Goal: Complete application form

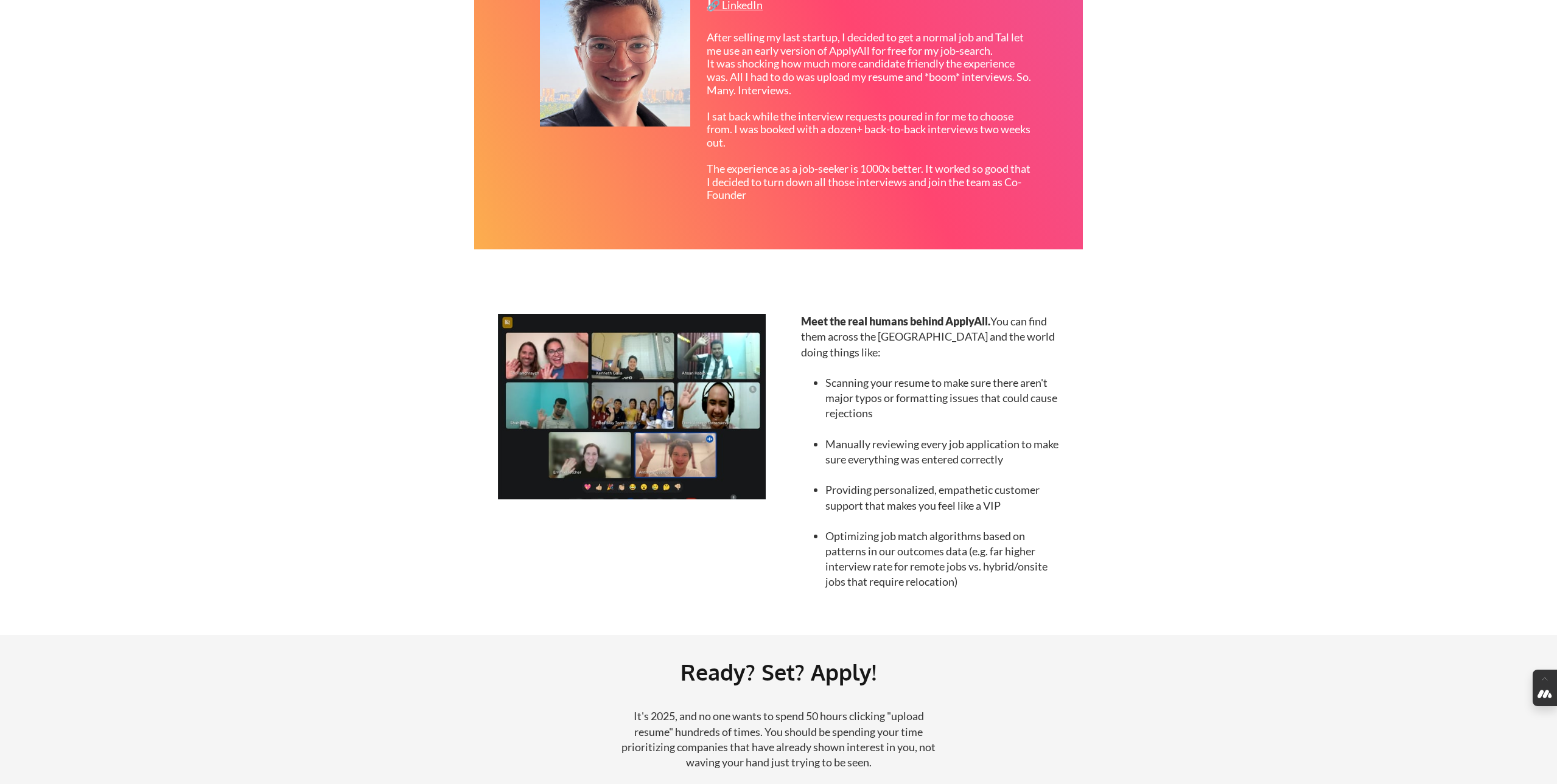
scroll to position [835, 0]
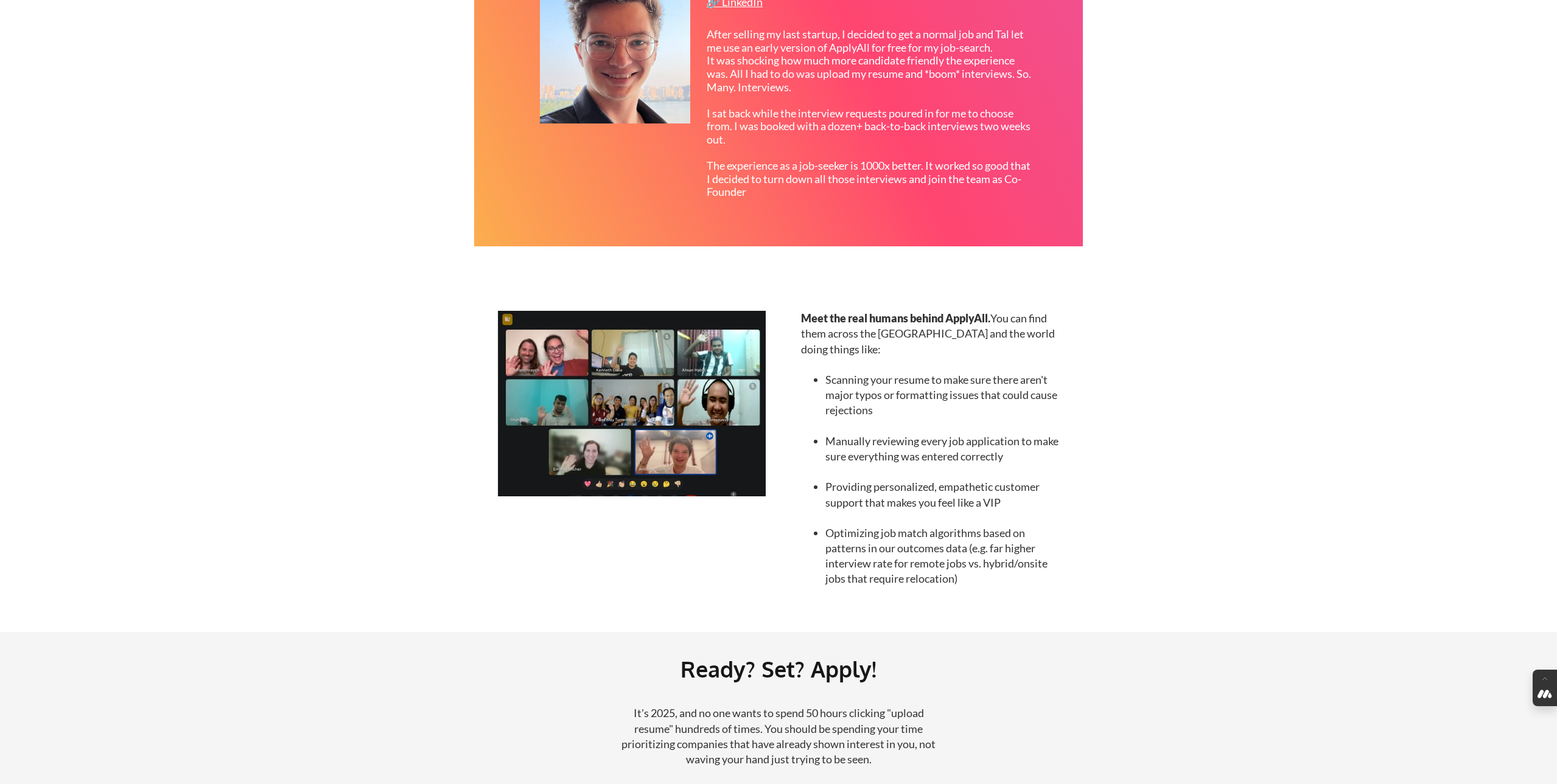
click at [593, 420] on img at bounding box center [632, 403] width 268 height 186
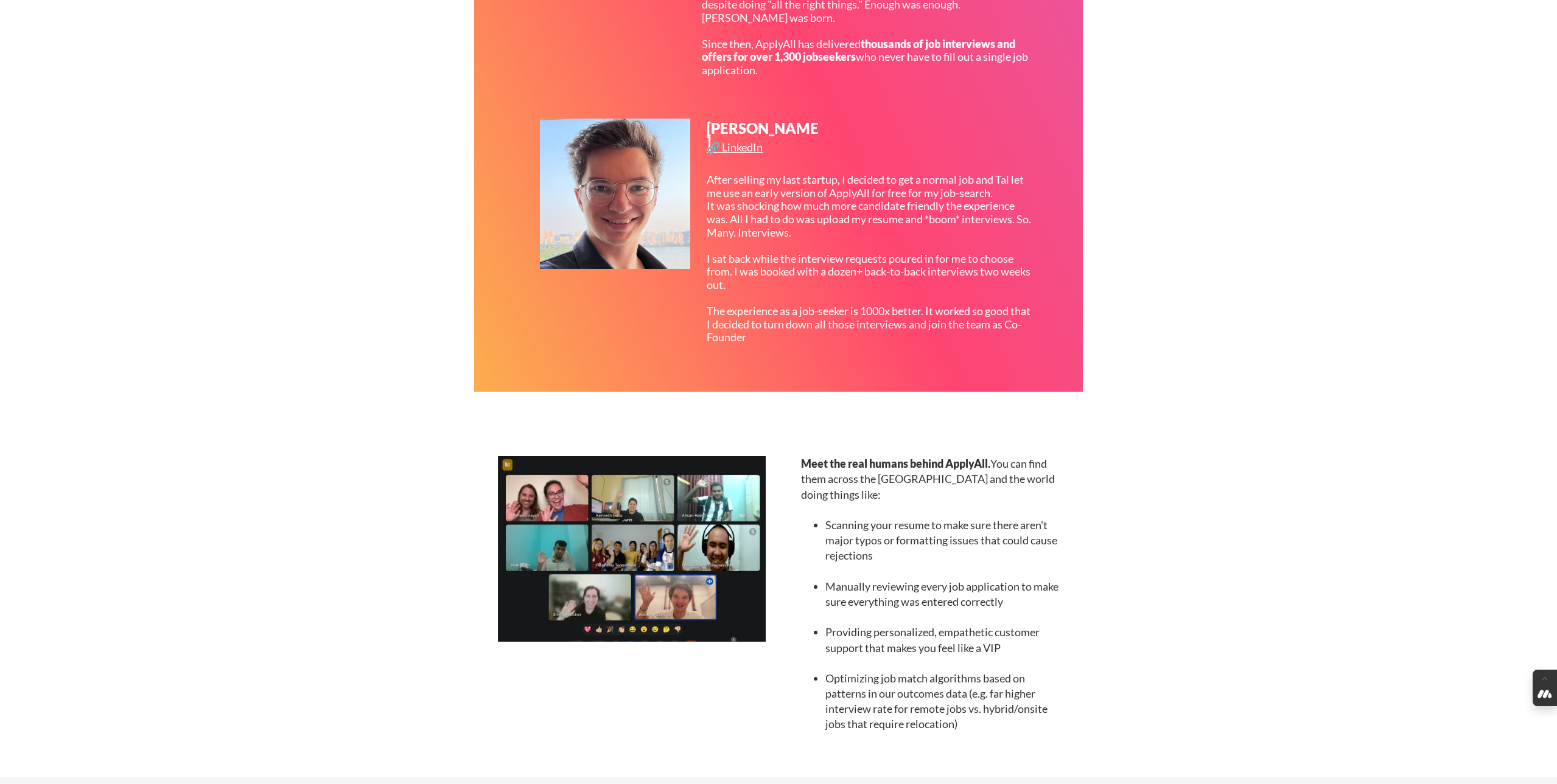
scroll to position [0, 0]
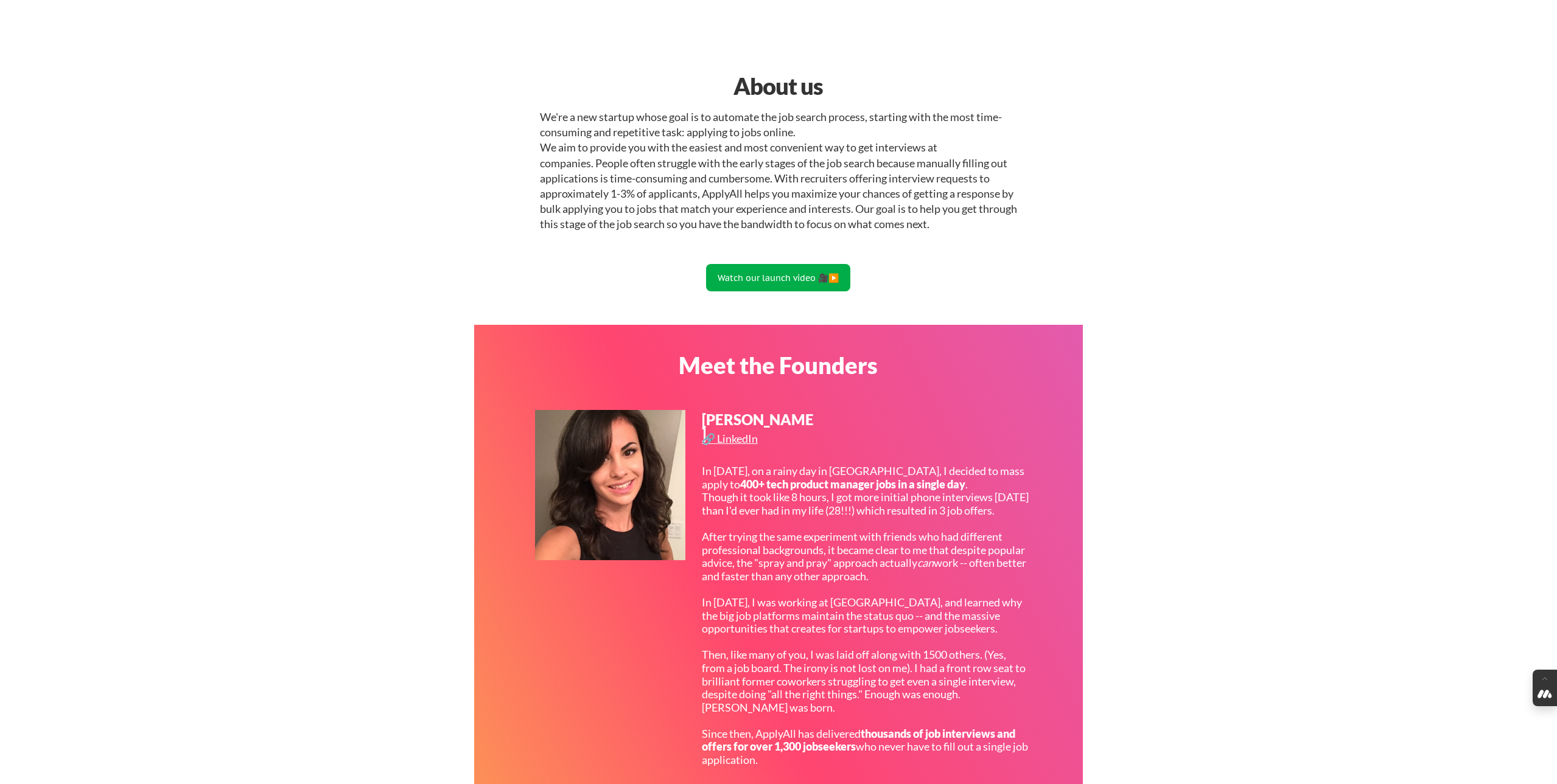
click at [769, 281] on button "Watch our launch video 🎥▶️" at bounding box center [778, 278] width 145 height 27
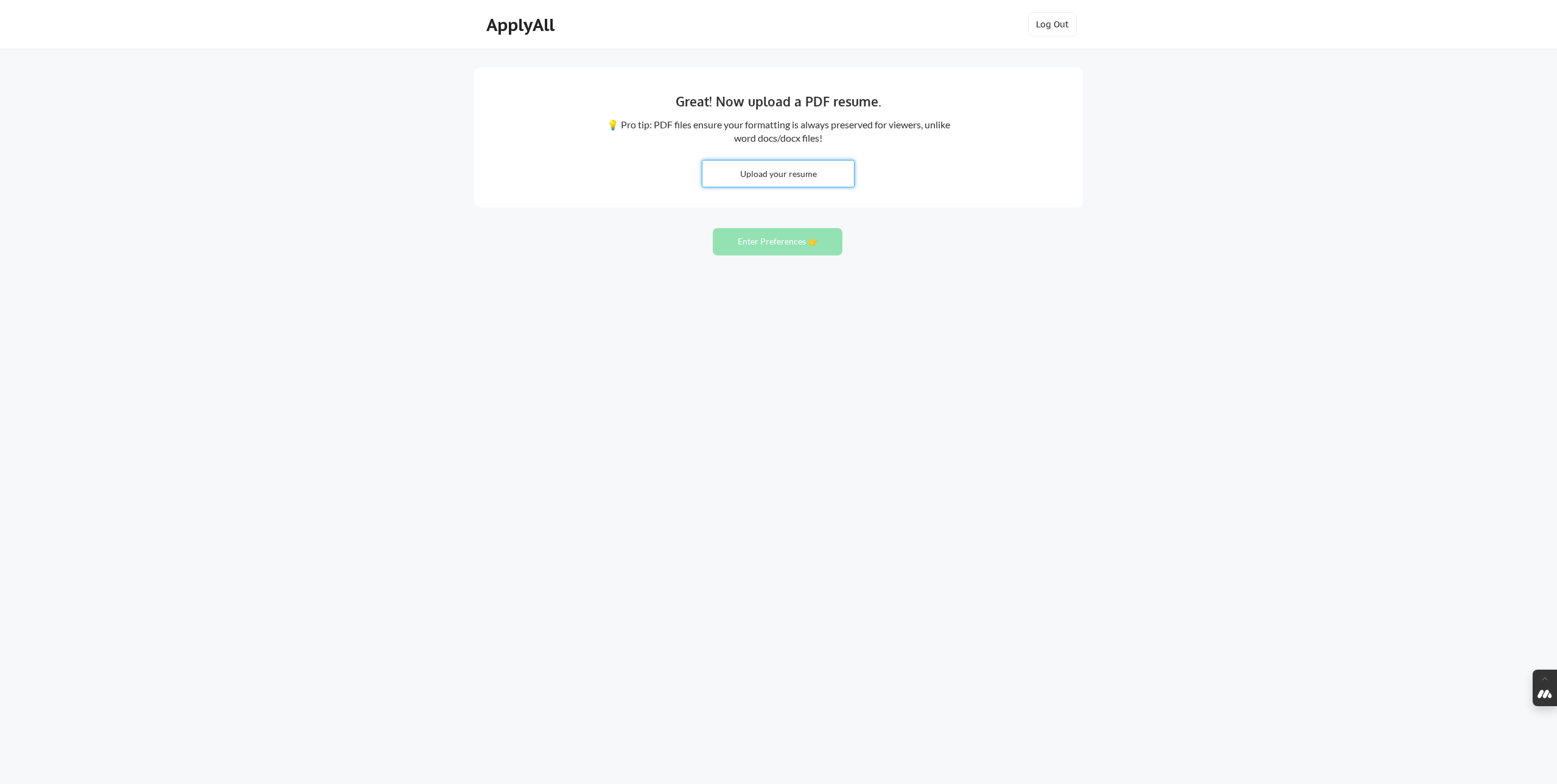
click at [783, 174] on input "file" at bounding box center [778, 173] width 151 height 26
type input "C:\fakepath\Taylor Louis Resume - Athean.pdf"
click at [788, 177] on input "file" at bounding box center [778, 173] width 151 height 26
type input "C:\fakepath\Taylor Louis Resume - Athean.pdf"
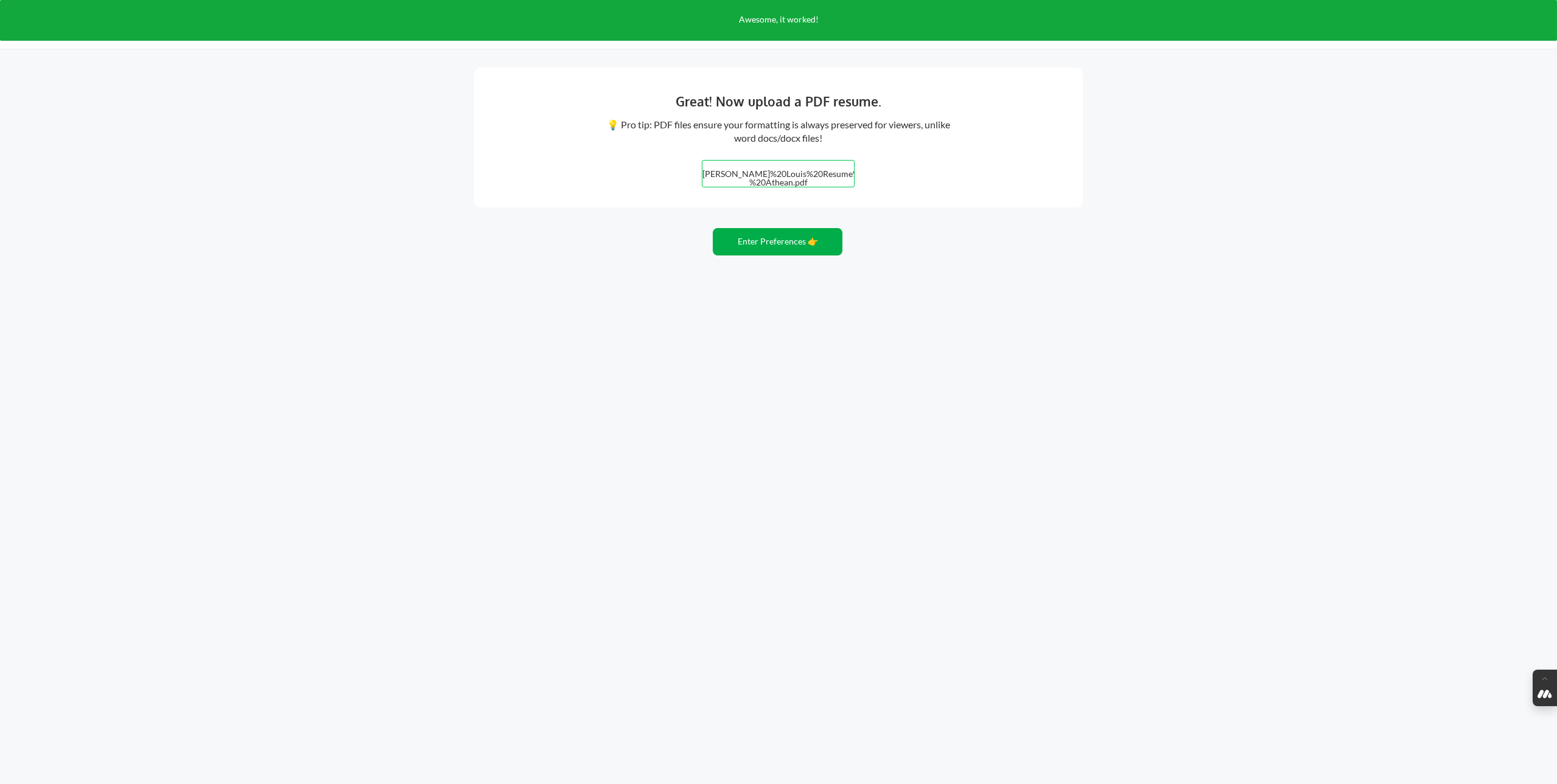
drag, startPoint x: 779, startPoint y: 243, endPoint x: 664, endPoint y: 227, distance: 116.1
click at [778, 243] on button "Enter Preferences 👉" at bounding box center [778, 241] width 130 height 27
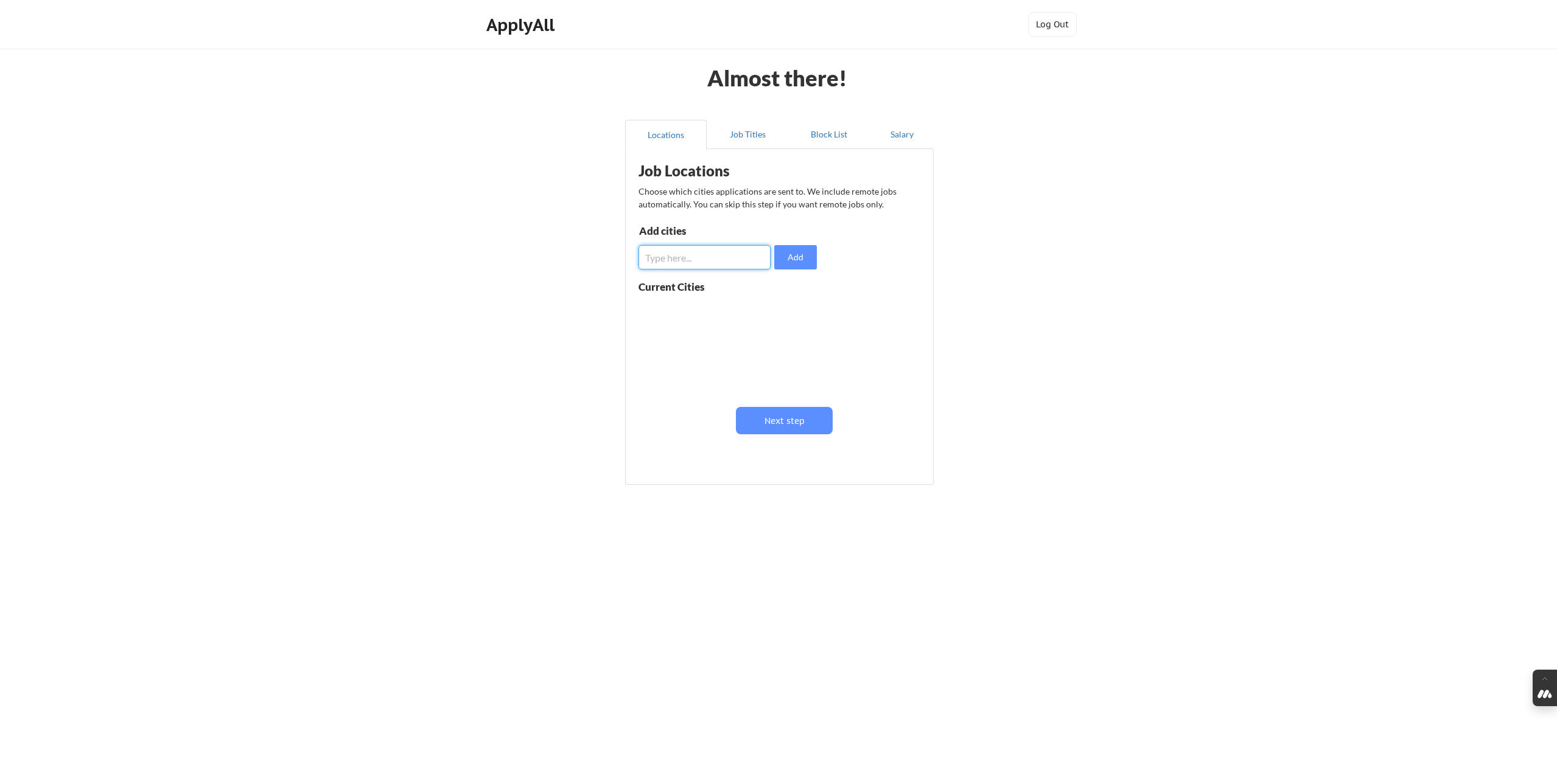
click at [672, 255] on input "input" at bounding box center [705, 257] width 132 height 24
type input "L"
type input "[GEOGRAPHIC_DATA]"
click at [678, 259] on input "input" at bounding box center [705, 257] width 132 height 24
type input "[GEOGRAPHIC_DATA]"
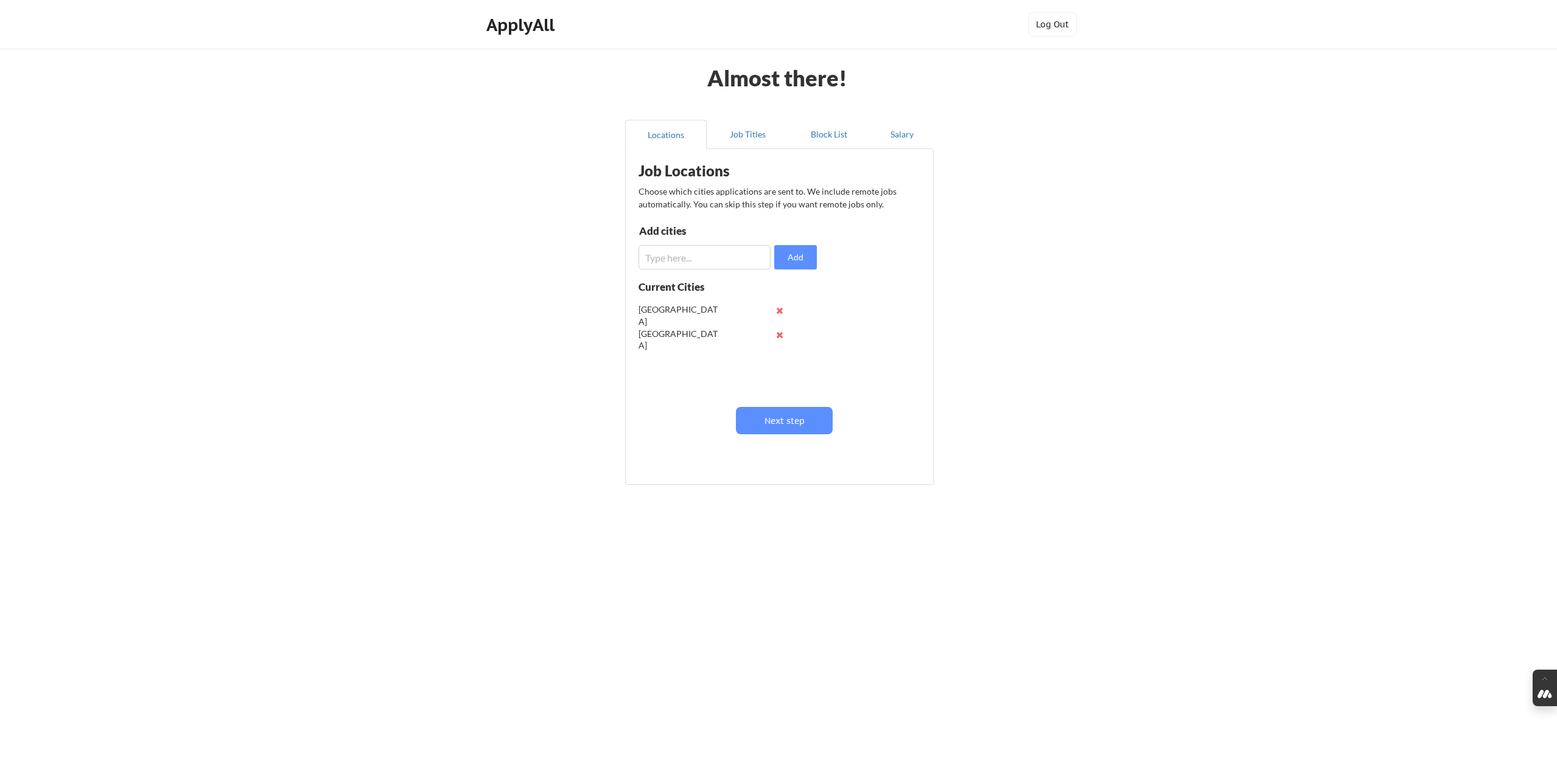
click at [695, 252] on input "input" at bounding box center [705, 257] width 132 height 24
type input "Miami"
click at [676, 264] on input "input" at bounding box center [705, 257] width 132 height 24
type input "New York"
click at [790, 431] on button "Next step" at bounding box center [784, 421] width 97 height 27
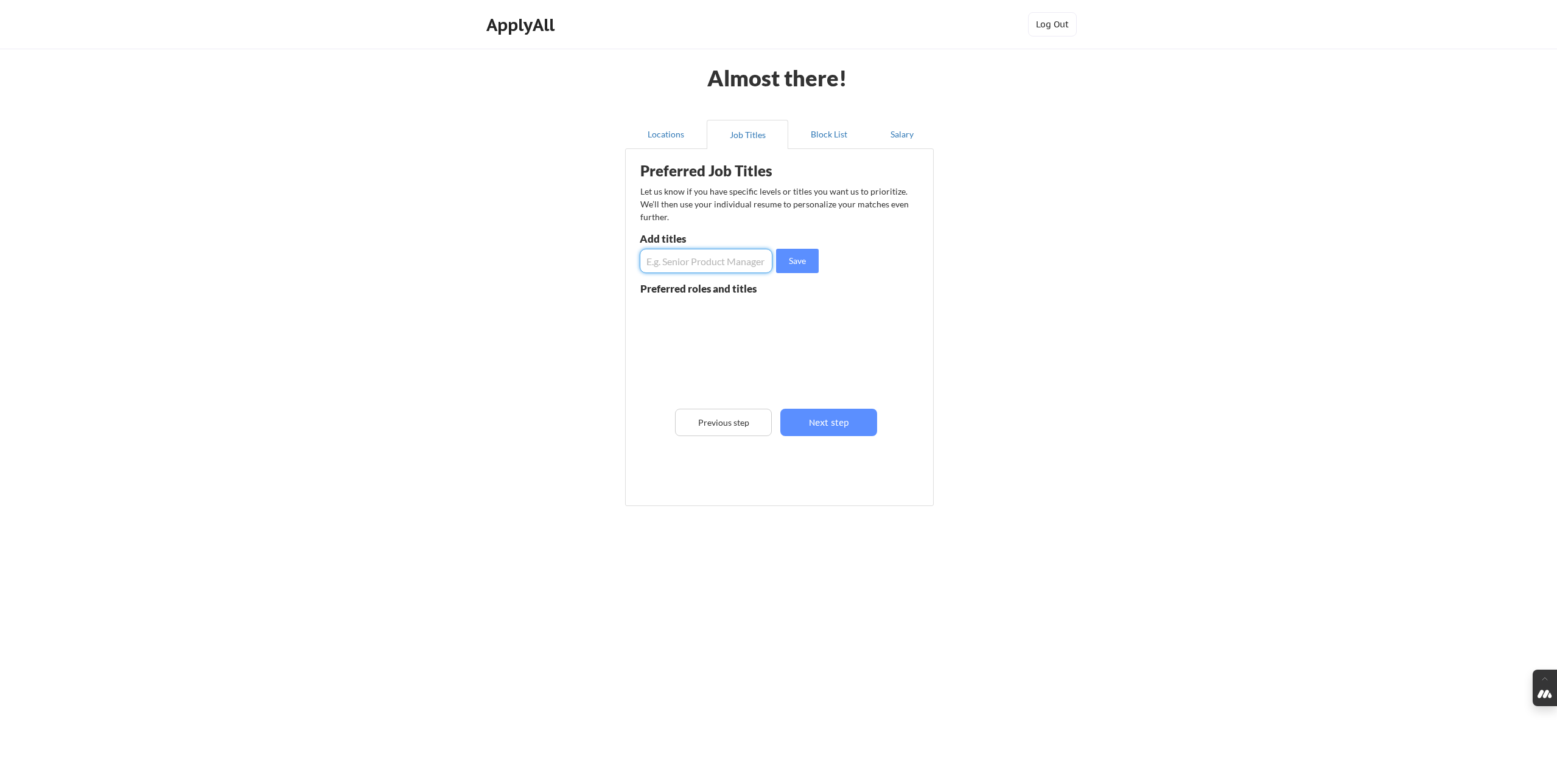
click at [699, 259] on input "input" at bounding box center [706, 260] width 133 height 24
type input "G"
type input "Director of Growth"
click at [707, 261] on input "input" at bounding box center [706, 260] width 133 height 24
type input "Head of Growth"
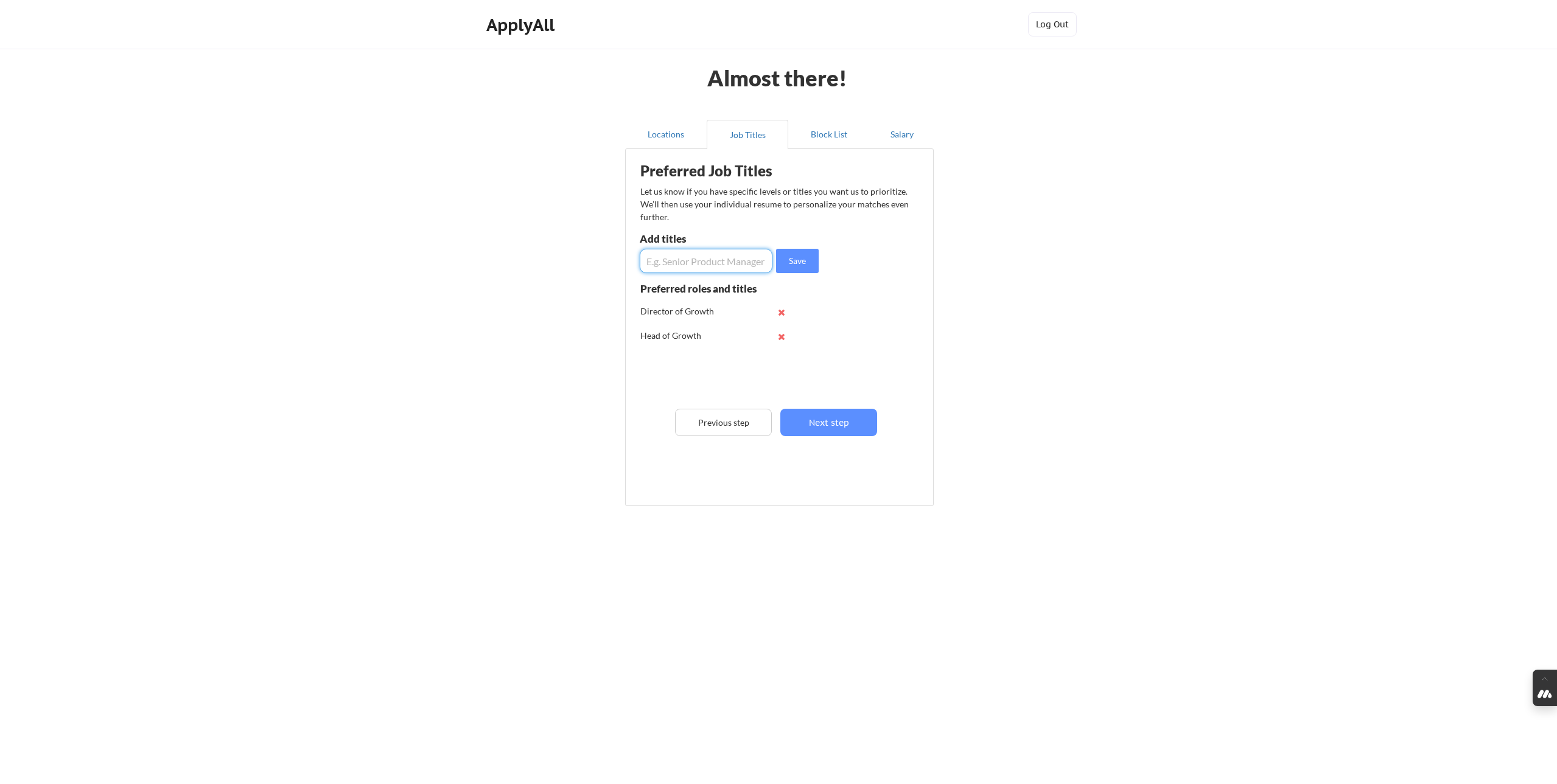
click at [709, 260] on input "input" at bounding box center [706, 260] width 133 height 24
click at [659, 264] on input "input" at bounding box center [706, 260] width 133 height 24
type input "VP of Marketing"
click at [655, 262] on input "input" at bounding box center [706, 260] width 133 height 24
type input "Marketing Director"
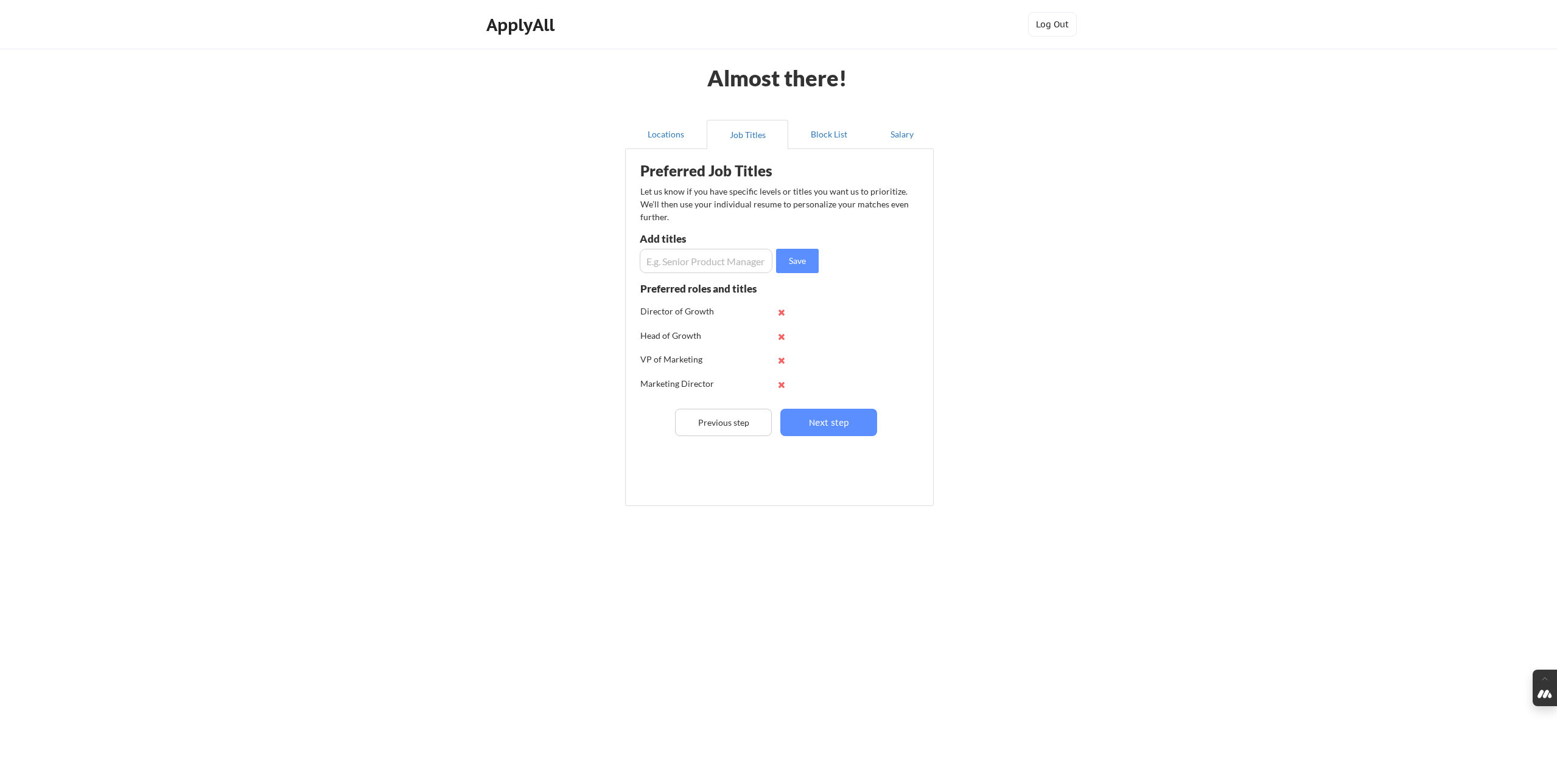
click at [663, 261] on input "input" at bounding box center [706, 260] width 133 height 24
type input "Growth Marketing Manager"
click at [661, 258] on input "input" at bounding box center [706, 260] width 133 height 24
type input "P"
type input "Performance Marketing"
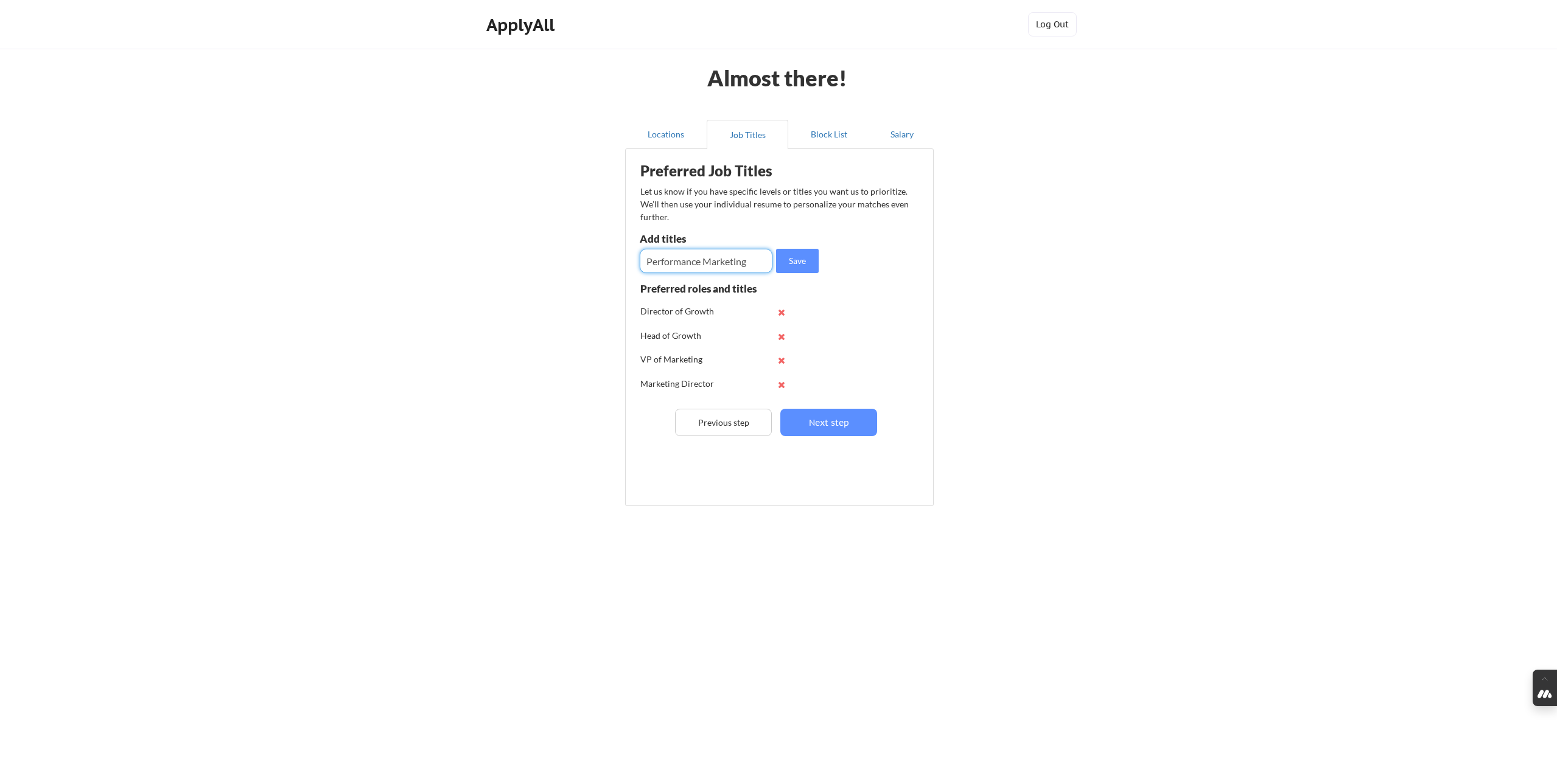
click at [670, 262] on input "input" at bounding box center [706, 260] width 133 height 24
click at [834, 420] on button "Next step" at bounding box center [828, 422] width 97 height 27
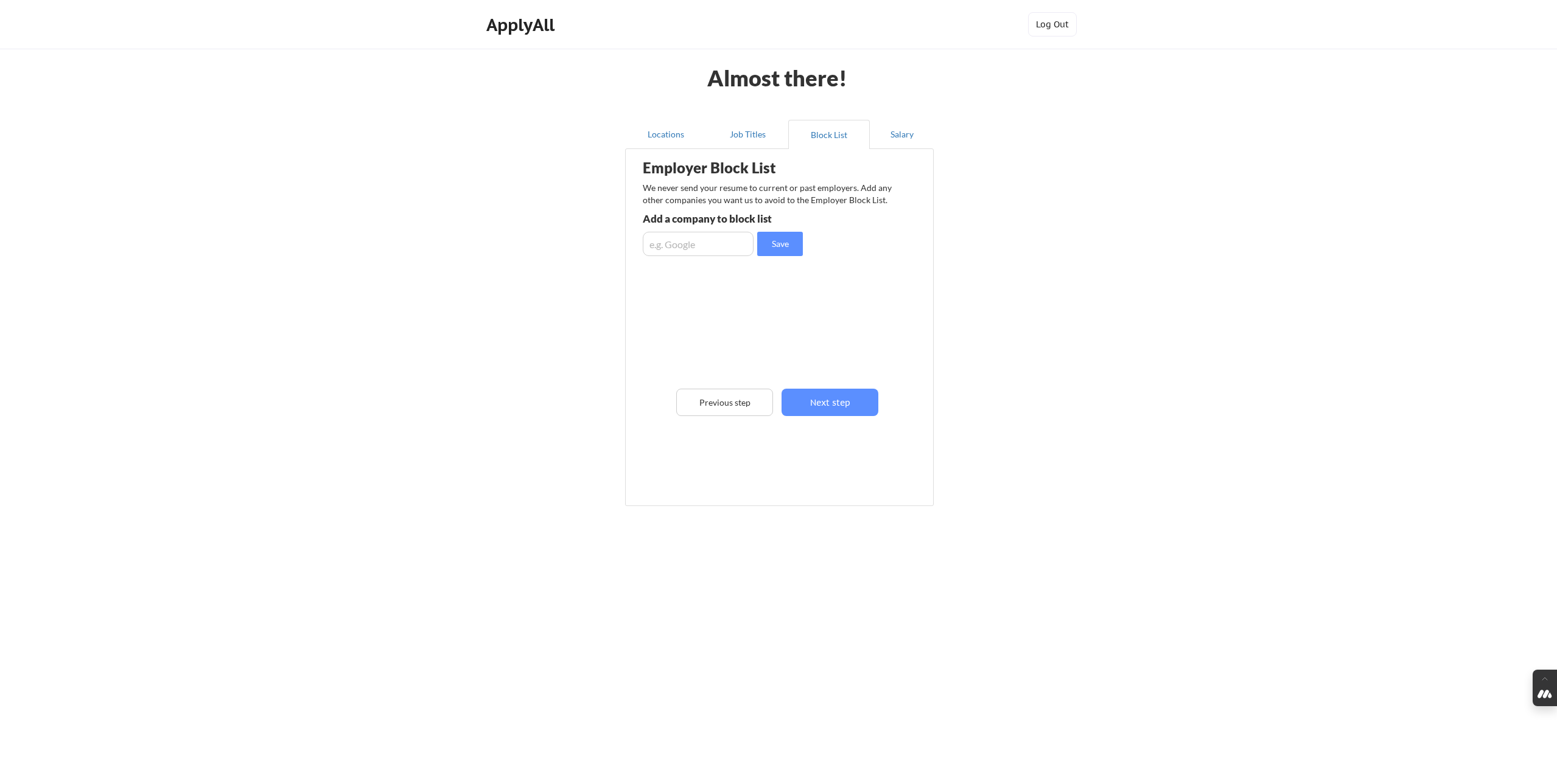
click at [669, 244] on input "input" at bounding box center [698, 244] width 111 height 24
type input "Wag"
click at [681, 245] on input "input" at bounding box center [698, 244] width 111 height 24
type input "Dribbble"
click at [688, 245] on input "input" at bounding box center [698, 244] width 111 height 24
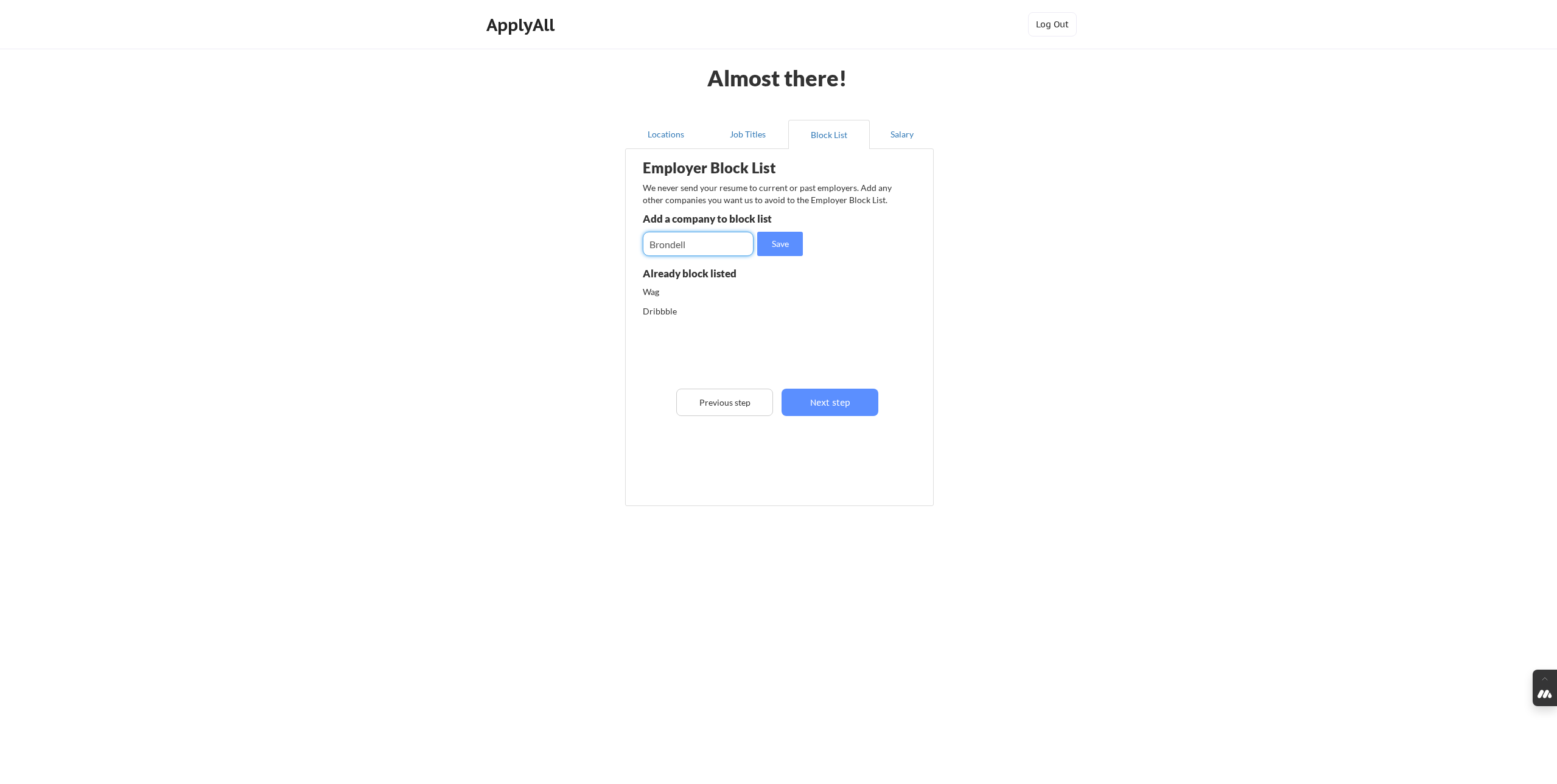
type input "Brondell"
click at [825, 402] on button "Next step" at bounding box center [830, 402] width 97 height 27
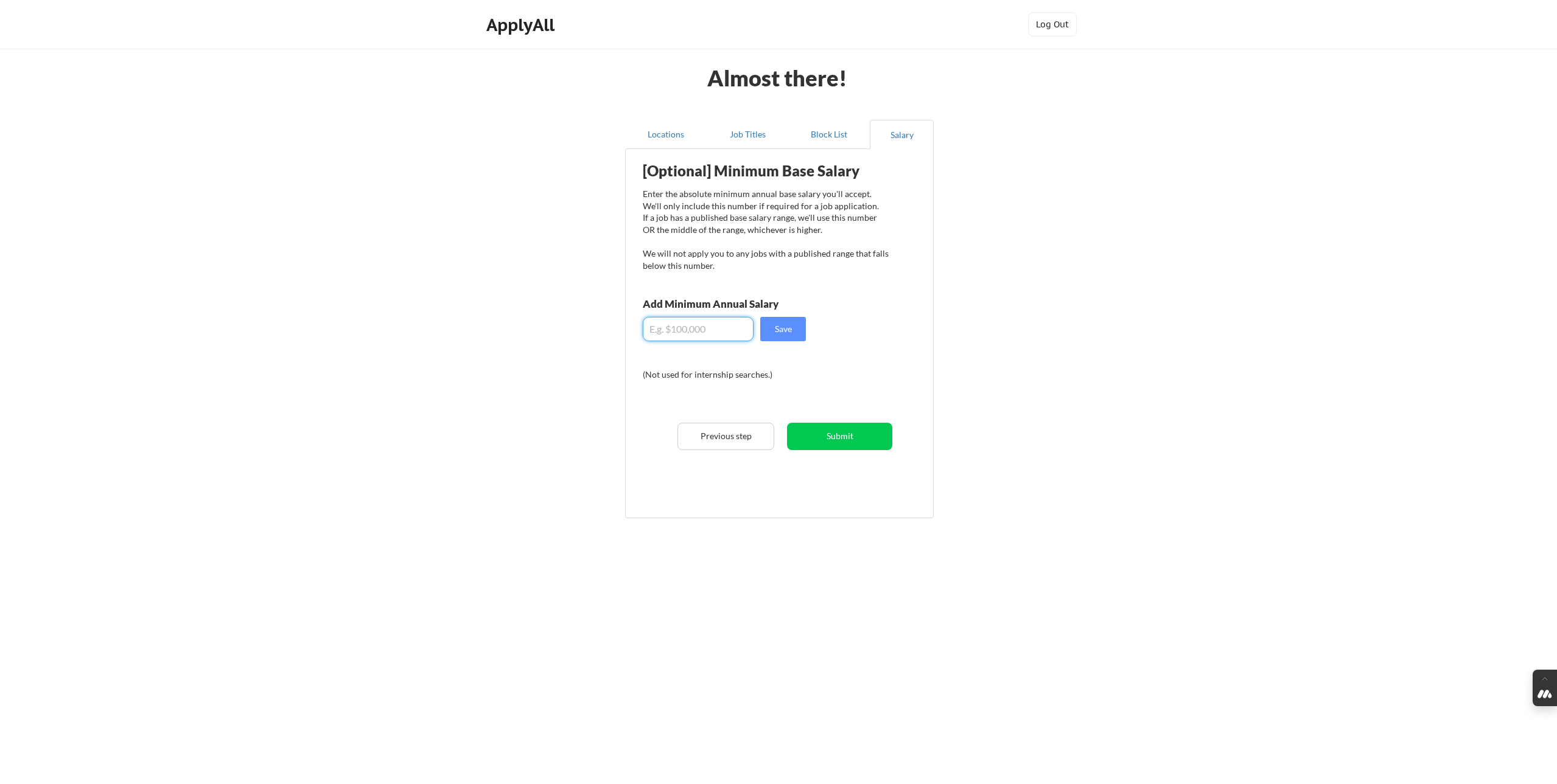
click at [688, 336] on input "input" at bounding box center [698, 329] width 111 height 24
type input "$165,000"
click at [788, 328] on button "Save" at bounding box center [783, 329] width 45 height 24
click at [842, 439] on button "Submit" at bounding box center [839, 436] width 105 height 27
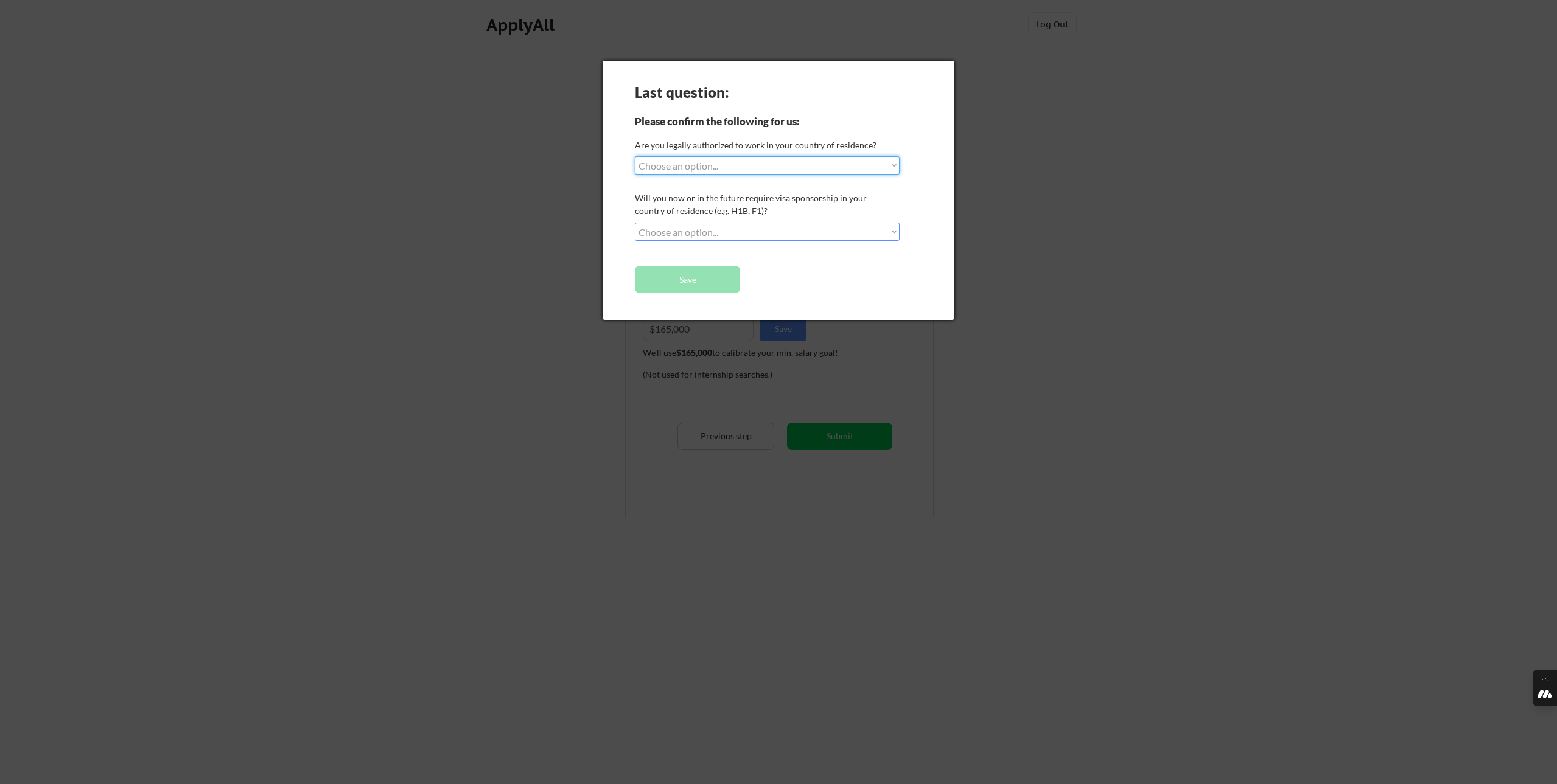
click at [694, 169] on select "Choose an option... Yes, I am a US Citizen Yes, I am a Canadian Citizen Yes, I …" at bounding box center [767, 165] width 264 height 18
select select ""yes__i_am_a_us_citizen""
click at [635, 156] on select "Choose an option... Yes, I am a US Citizen Yes, I am a Canadian Citizen Yes, I …" at bounding box center [767, 165] width 264 height 18
click at [693, 230] on select "Choose an option... No, I will not need sponsorship Yes, I will need sponsorship" at bounding box center [767, 232] width 264 height 18
select select ""no__i_will_not_need_sponsorship""
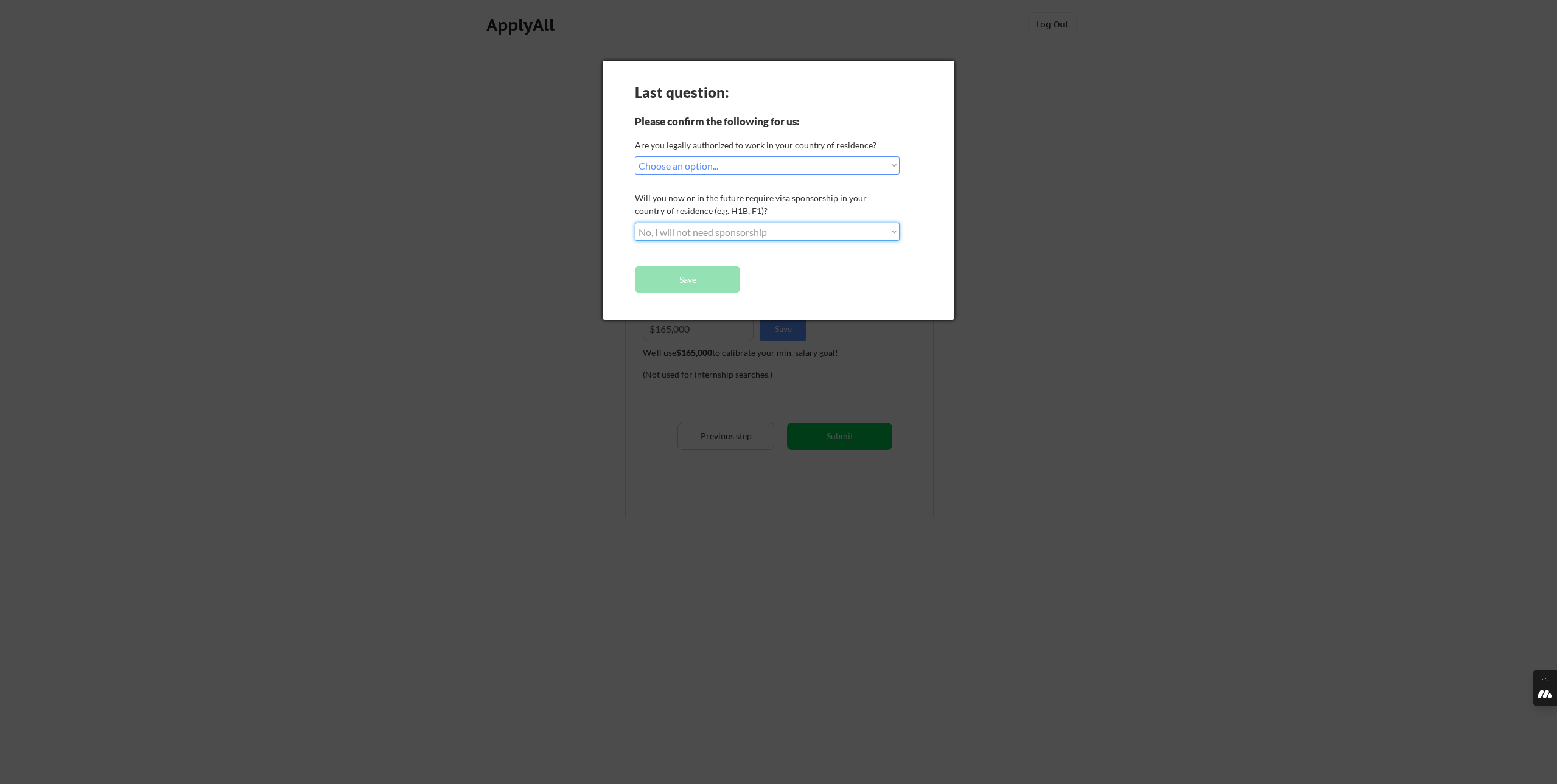
click at [635, 223] on select "Choose an option... No, I will not need sponsorship Yes, I will need sponsorship" at bounding box center [767, 232] width 264 height 18
click at [700, 280] on button "Save" at bounding box center [687, 279] width 105 height 27
